Goal: Transaction & Acquisition: Purchase product/service

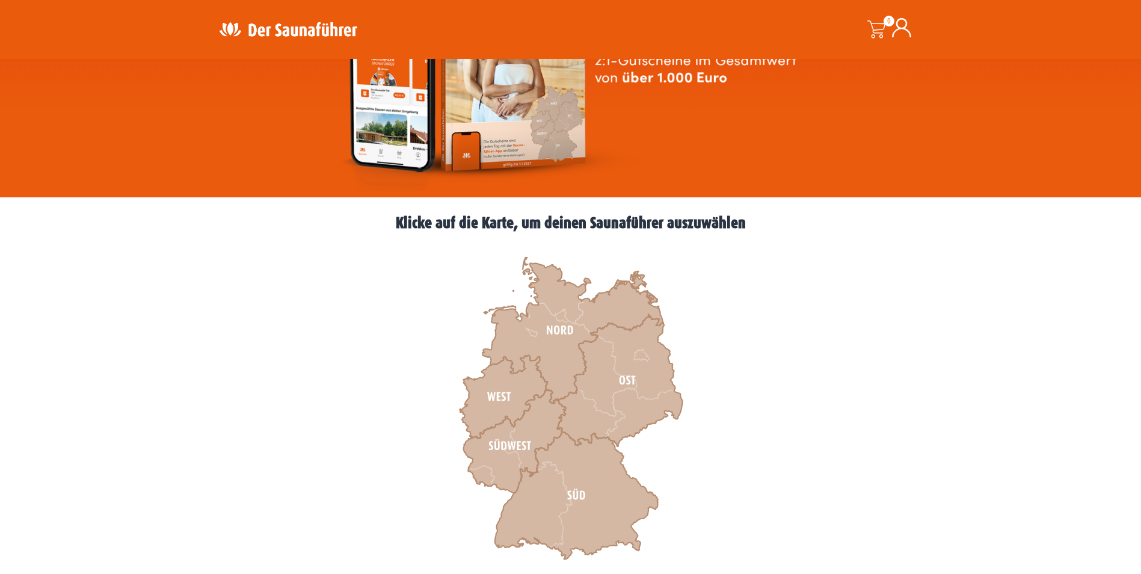
scroll to position [241, 0]
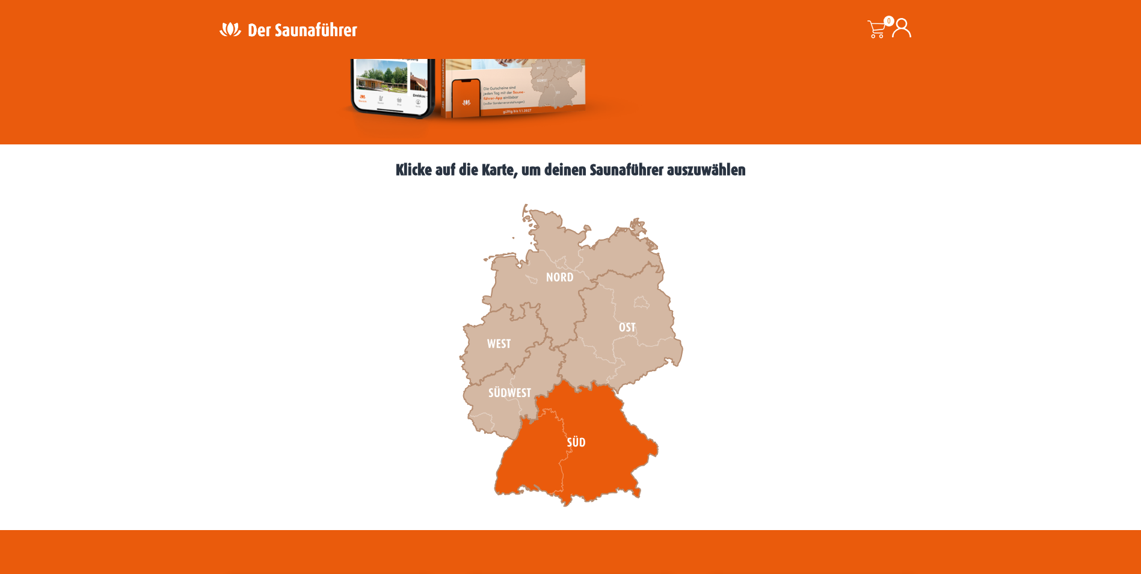
click at [592, 453] on icon at bounding box center [576, 442] width 164 height 127
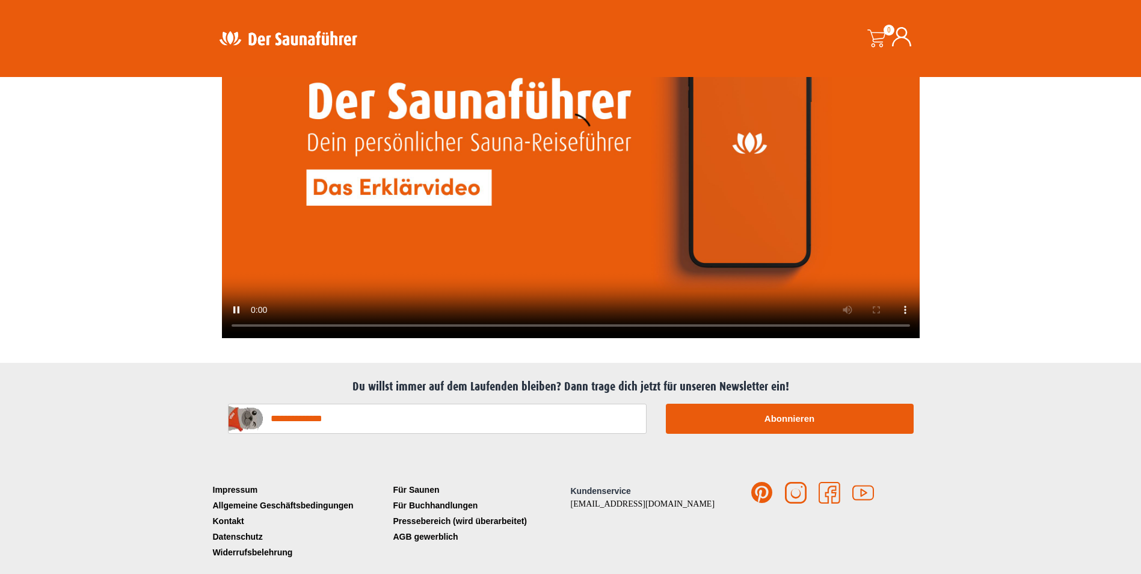
scroll to position [3172, 0]
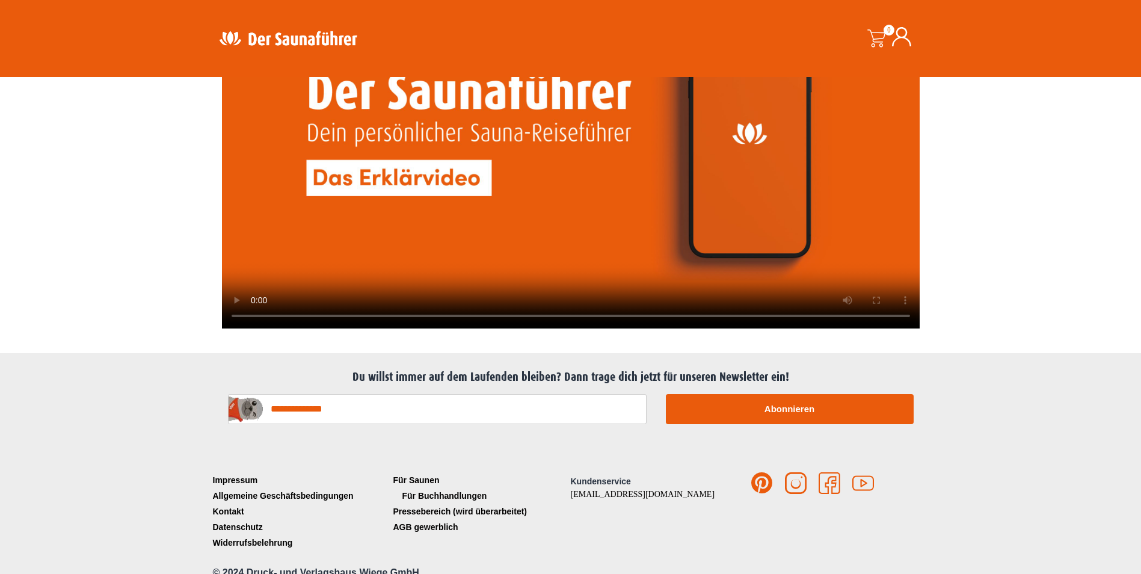
click at [413, 488] on link "Für Buchhandlungen" at bounding box center [480, 496] width 180 height 16
